Goal: Transaction & Acquisition: Obtain resource

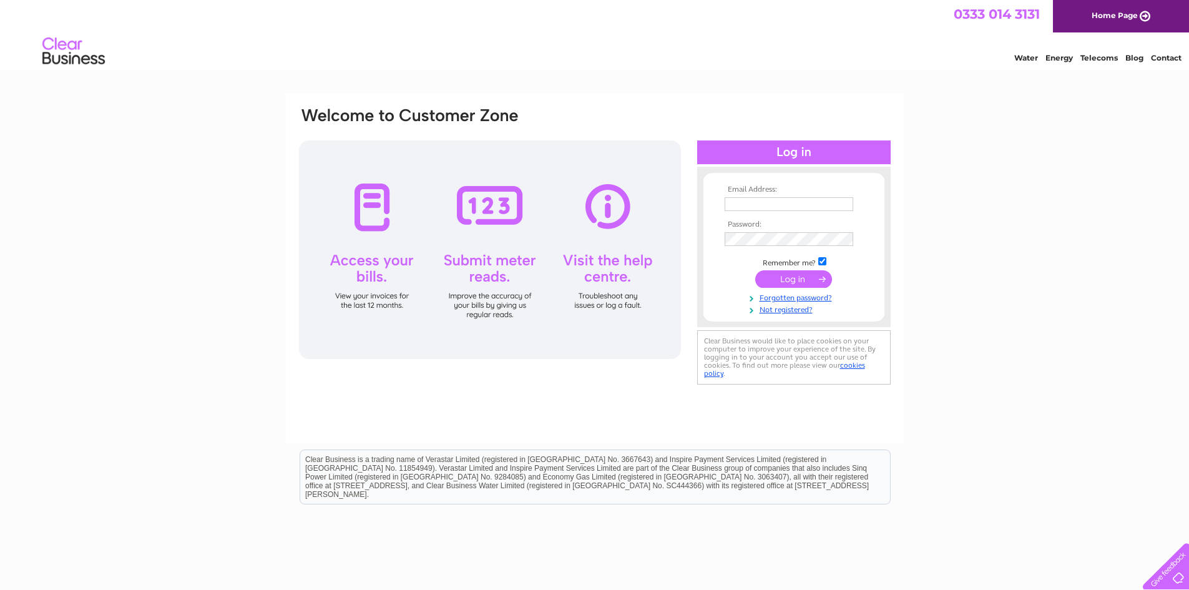
click at [809, 205] on input "text" at bounding box center [789, 204] width 129 height 14
type input "supplierinvoicing@stepdown.org.uk"
click at [755, 271] on input "submit" at bounding box center [793, 279] width 77 height 17
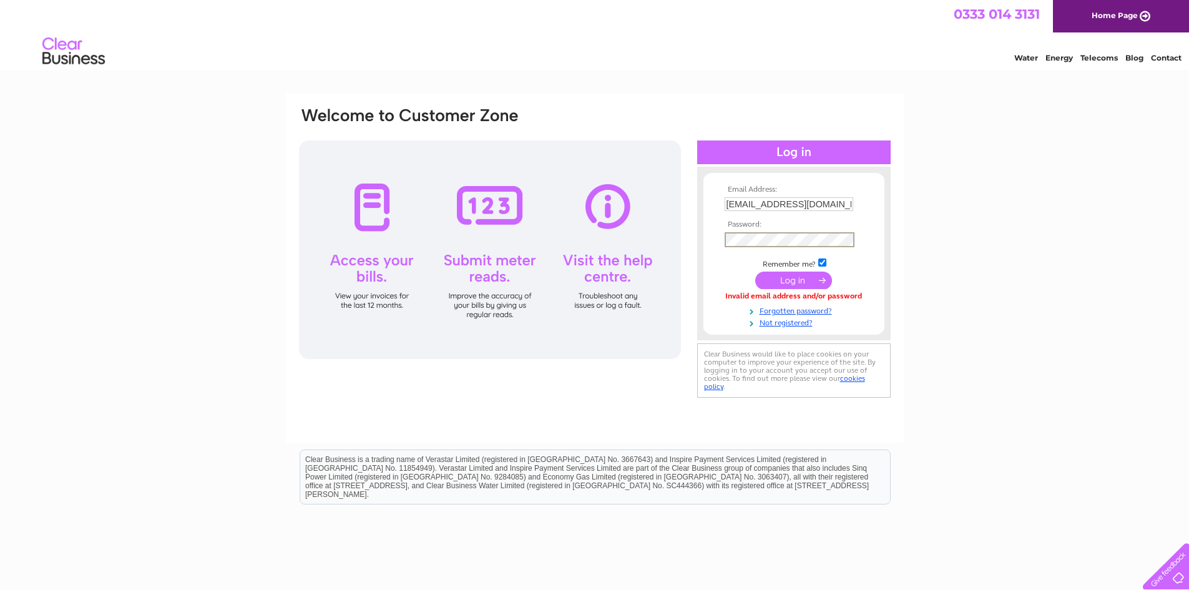
click at [793, 279] on input "submit" at bounding box center [793, 279] width 77 height 17
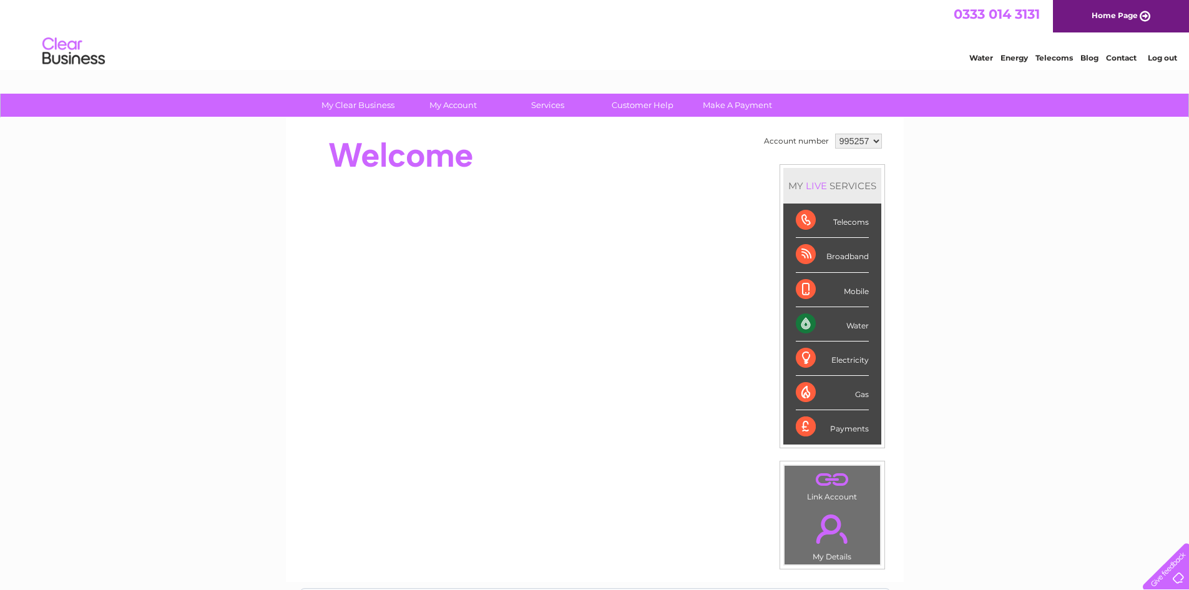
click at [846, 325] on div "Water" at bounding box center [832, 324] width 73 height 34
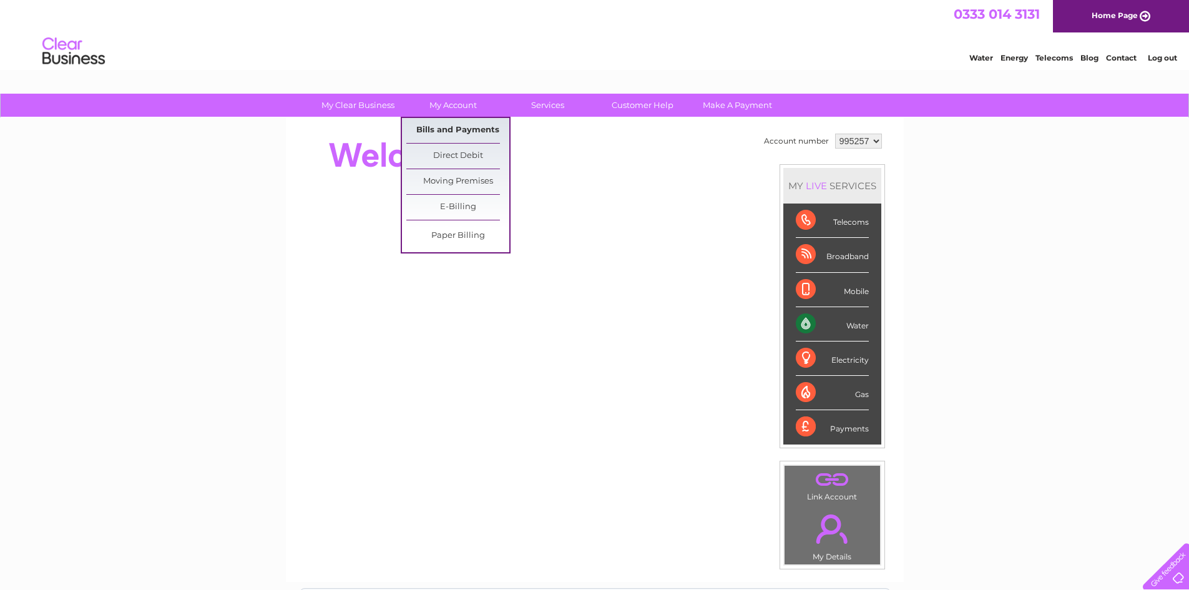
click at [447, 129] on link "Bills and Payments" at bounding box center [457, 130] width 103 height 25
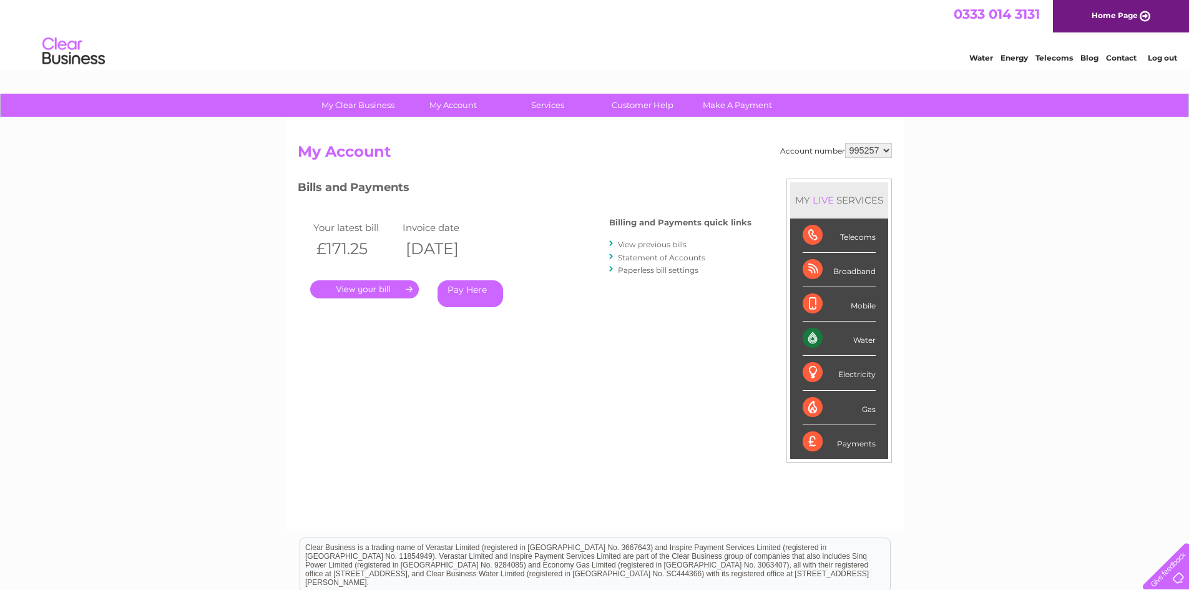
click at [371, 289] on link "." at bounding box center [364, 289] width 109 height 18
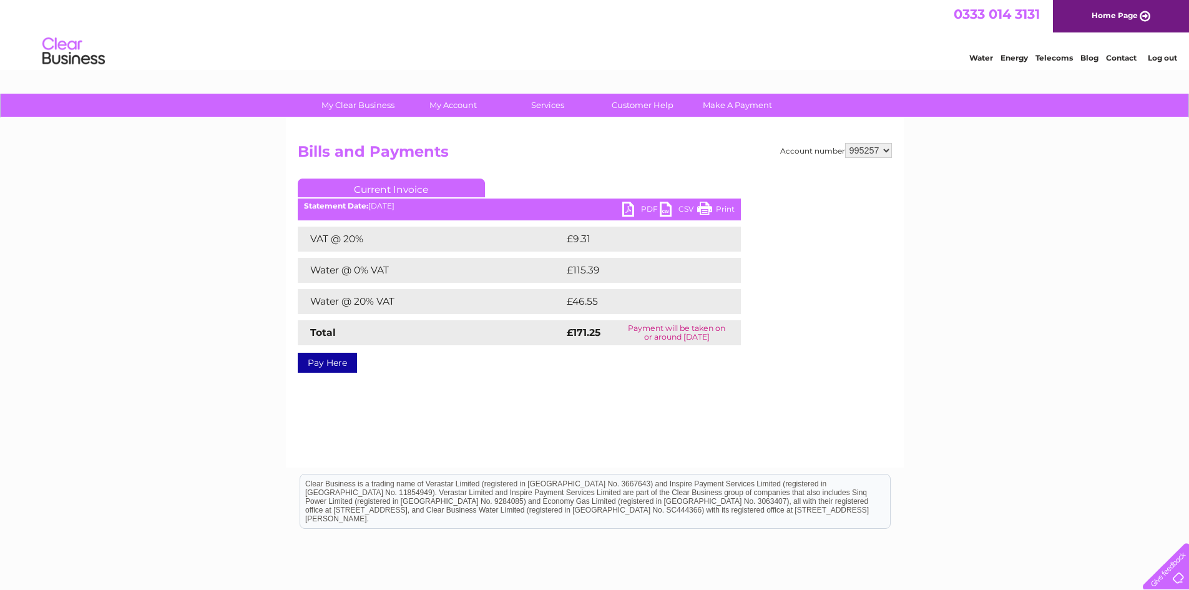
click at [629, 208] on link "PDF" at bounding box center [640, 211] width 37 height 18
click at [1159, 58] on link "Log out" at bounding box center [1162, 57] width 29 height 9
